Goal: Information Seeking & Learning: Learn about a topic

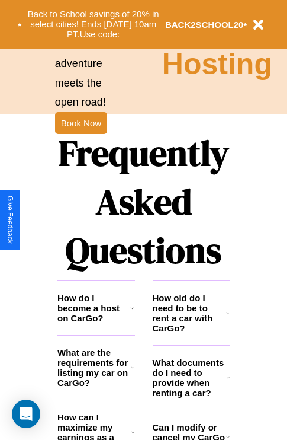
scroll to position [1436, 0]
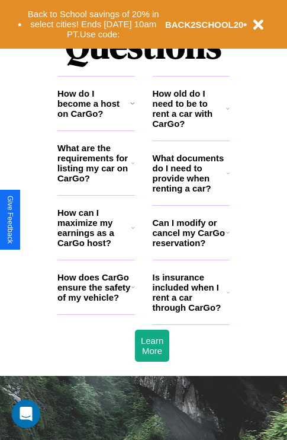
click at [96, 247] on h3 "How can I maximize my earnings as a CarGo host?" at bounding box center [94, 227] width 74 height 40
click at [132, 108] on icon at bounding box center [132, 102] width 5 height 9
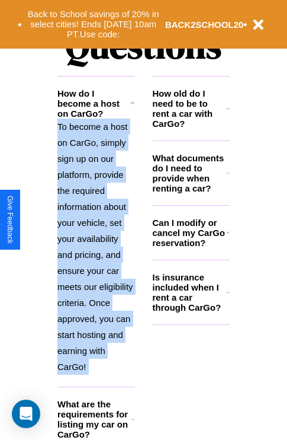
scroll to position [1564, 0]
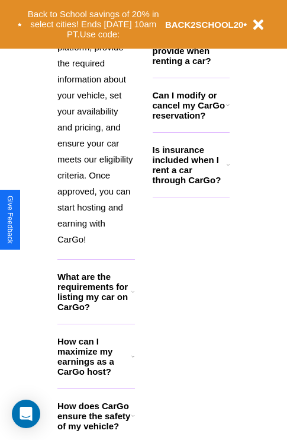
click at [133, 420] on icon at bounding box center [134, 415] width 4 height 9
click at [96, 428] on h3 "How does CarGo ensure the safety of my vehicle?" at bounding box center [94, 416] width 74 height 30
click at [191, 17] on p "BACK2SCHOOL20" at bounding box center [204, 25] width 79 height 16
click at [133, 420] on icon at bounding box center [134, 415] width 4 height 9
